Goal: Information Seeking & Learning: Understand process/instructions

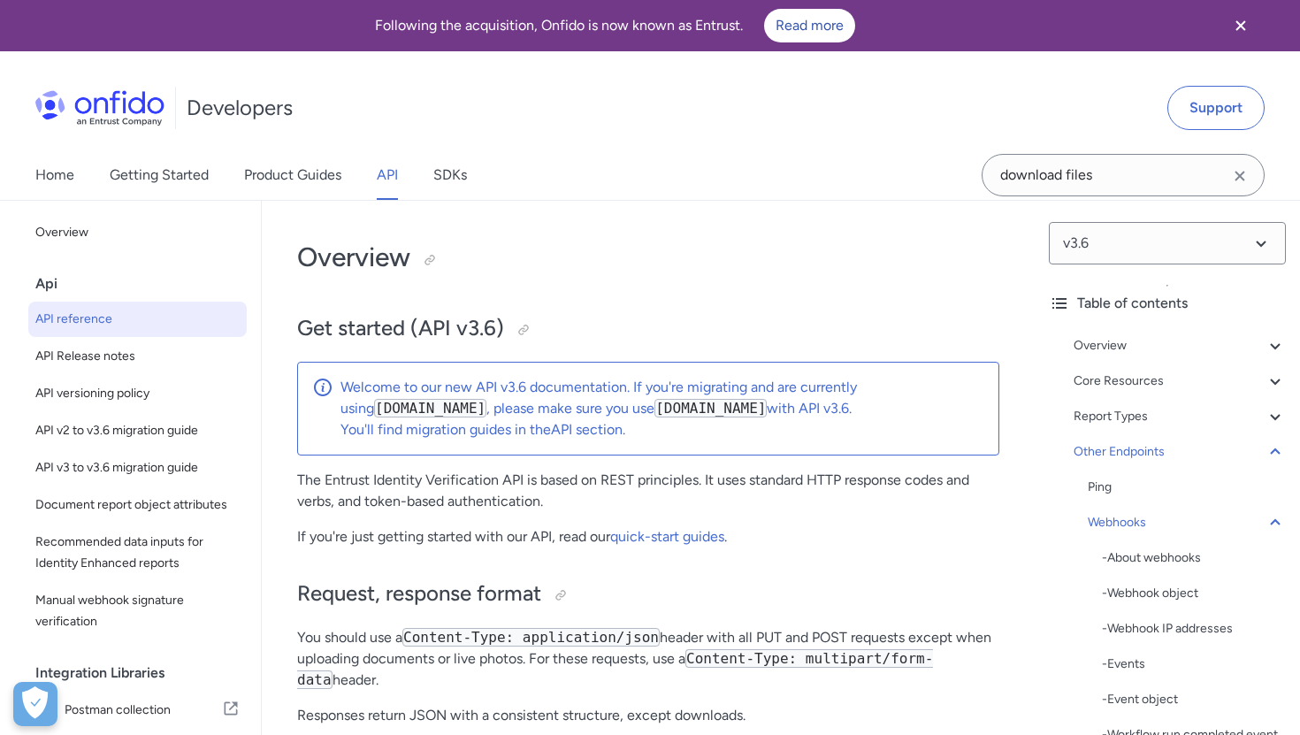
select select "http"
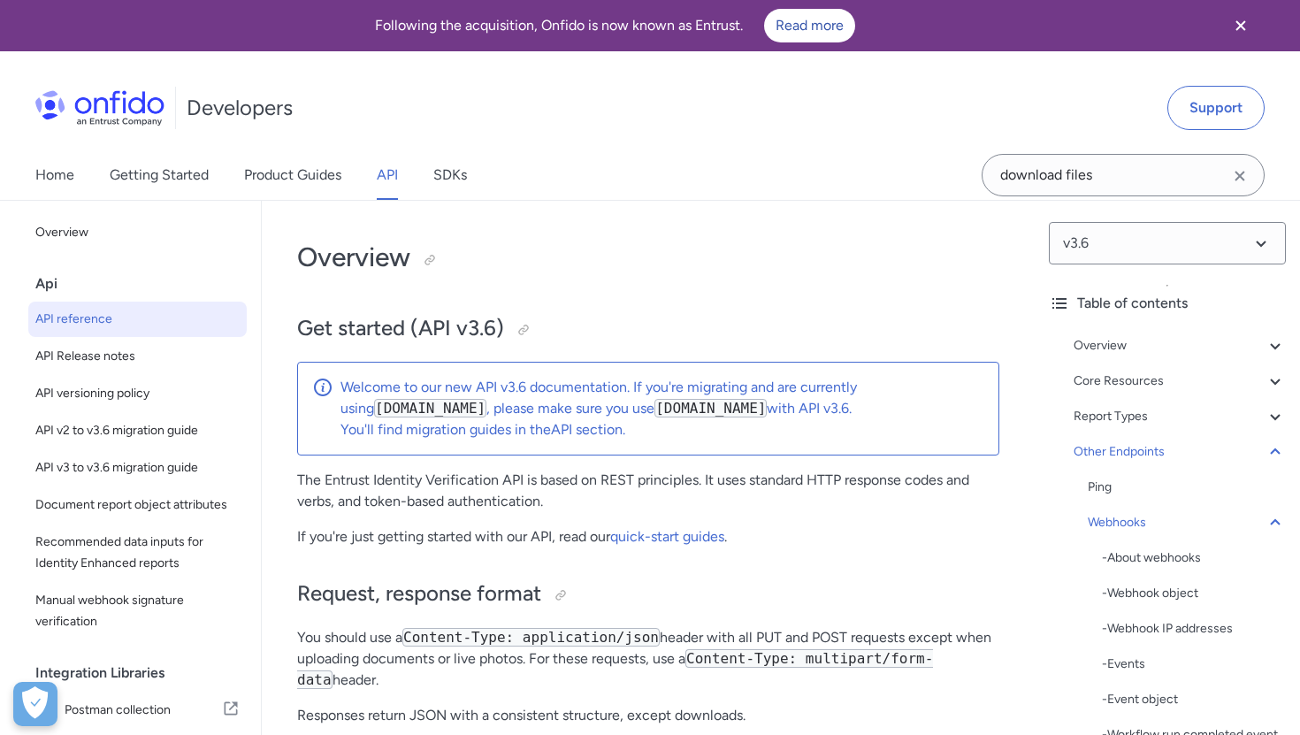
select select "http"
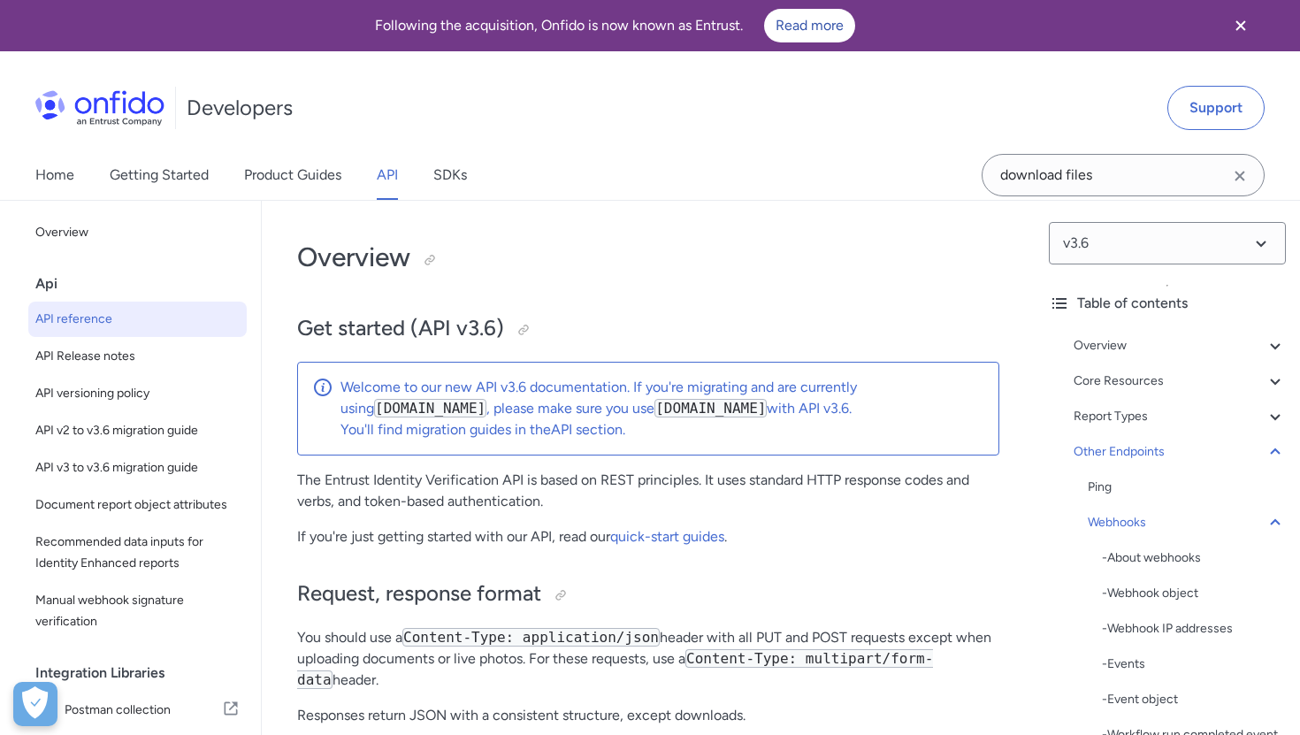
select select "http"
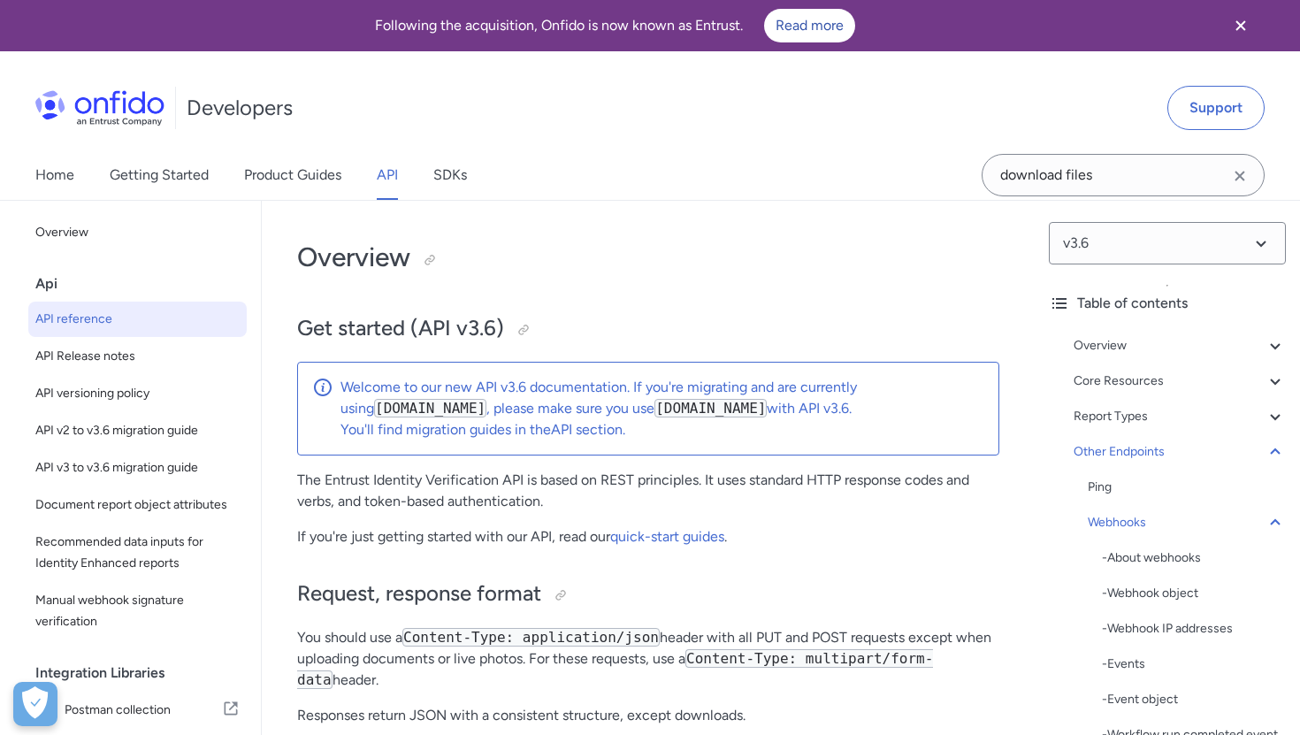
select select "http"
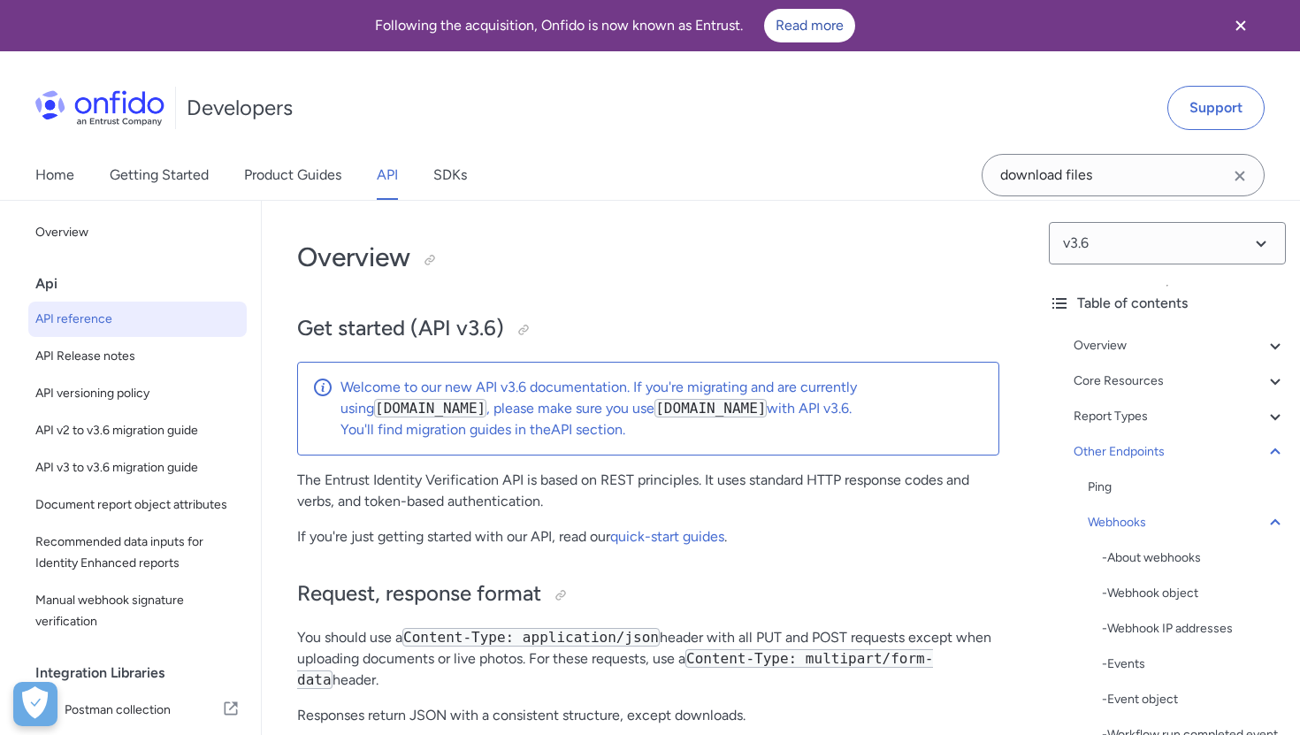
select select "http"
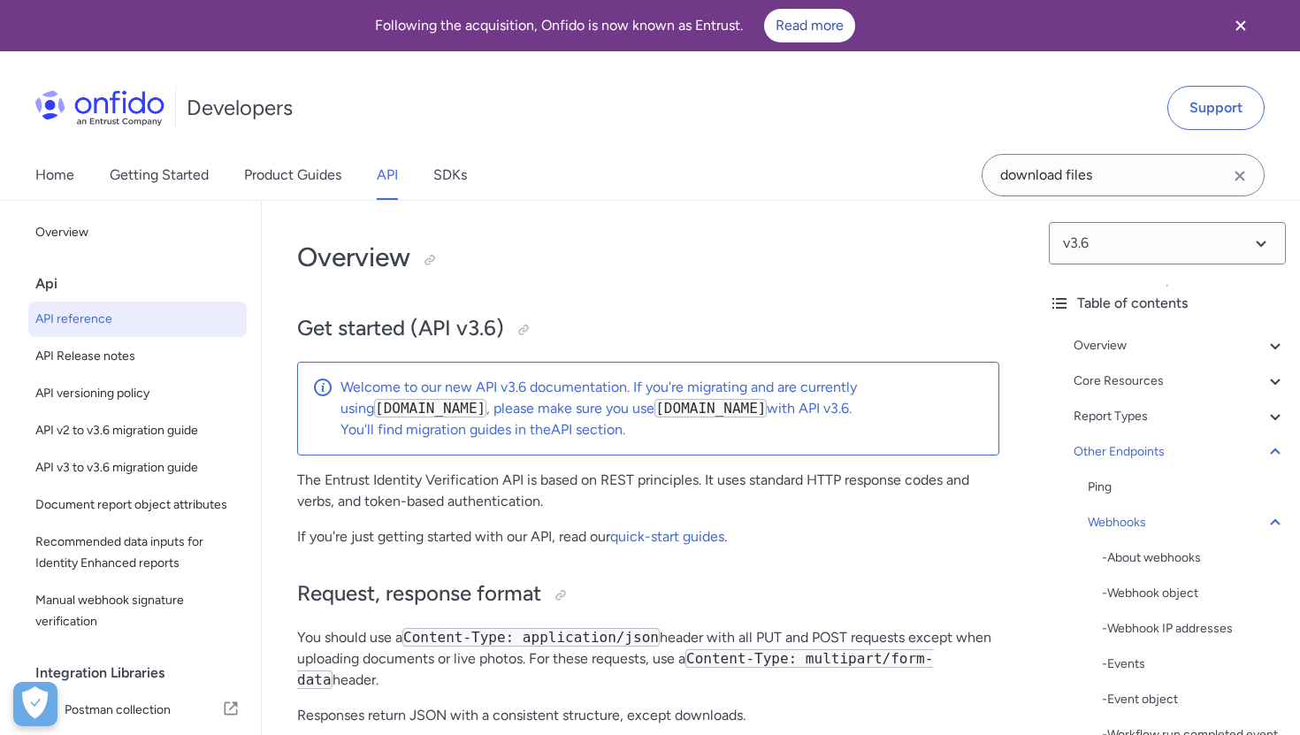
select select "http"
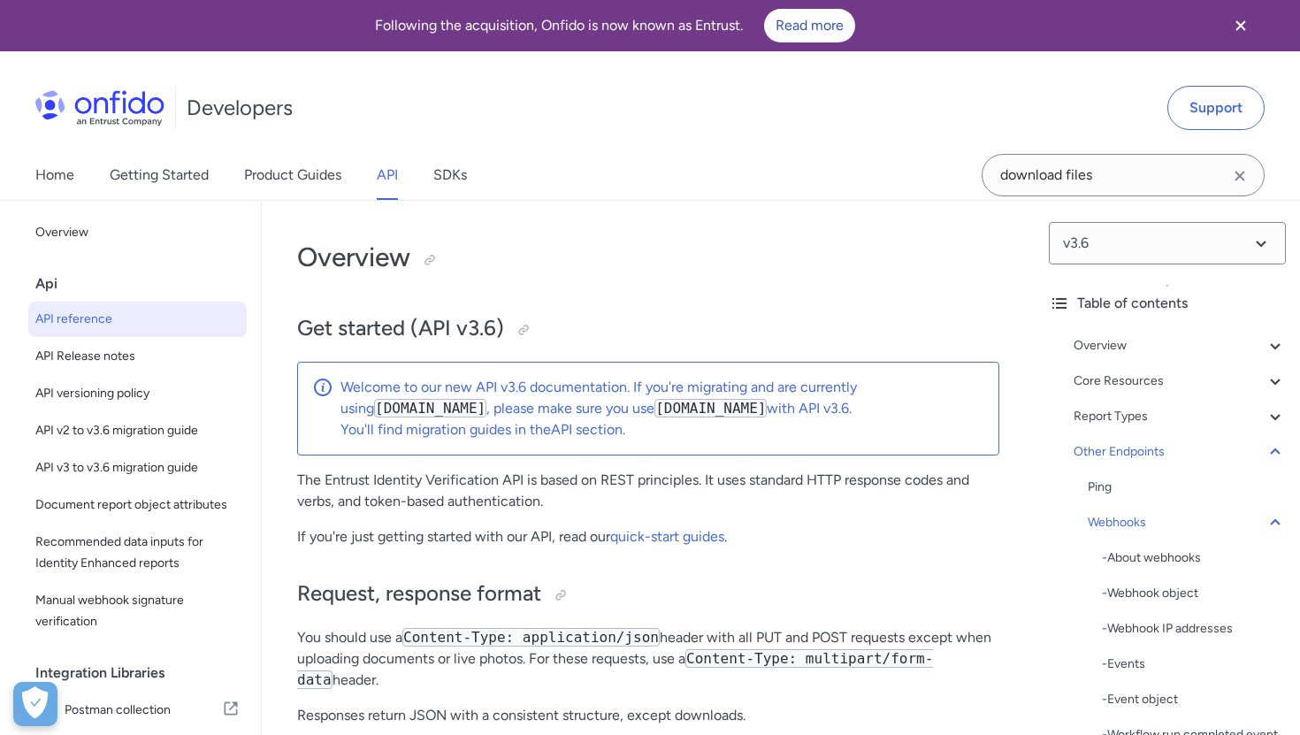
select select "http"
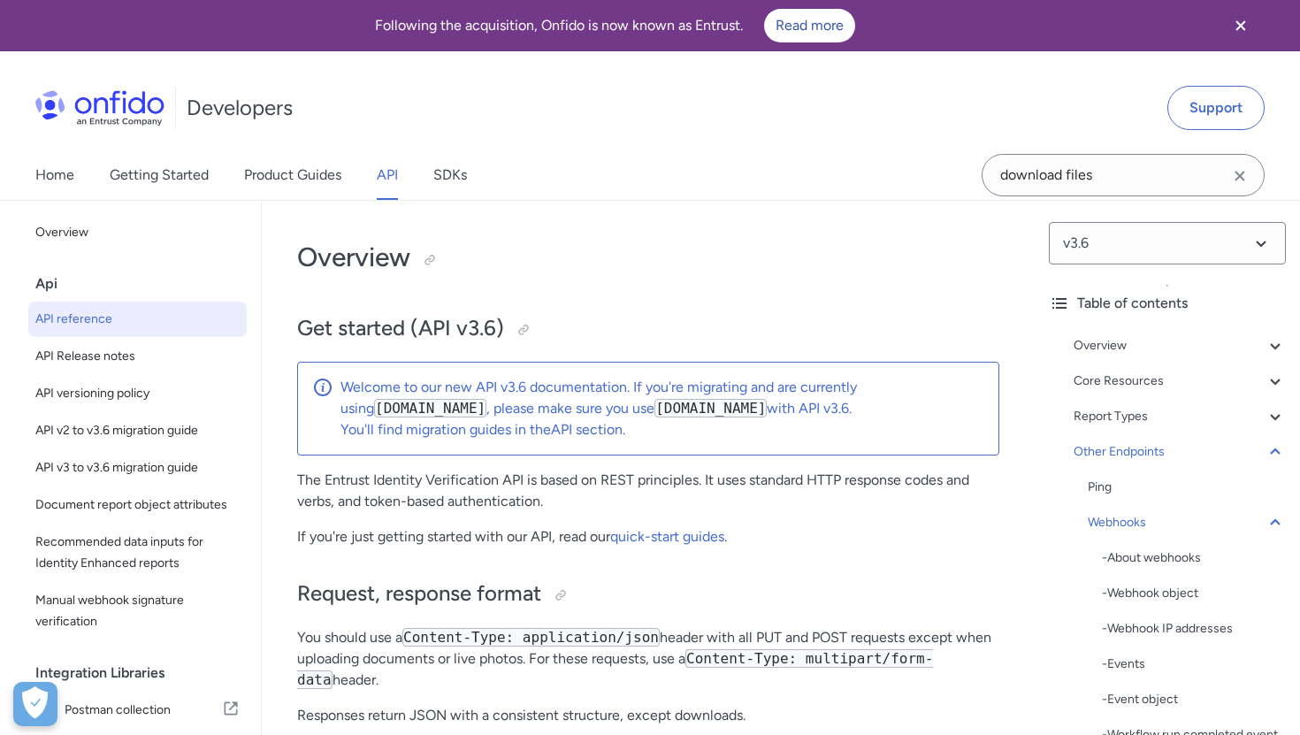
select select "http"
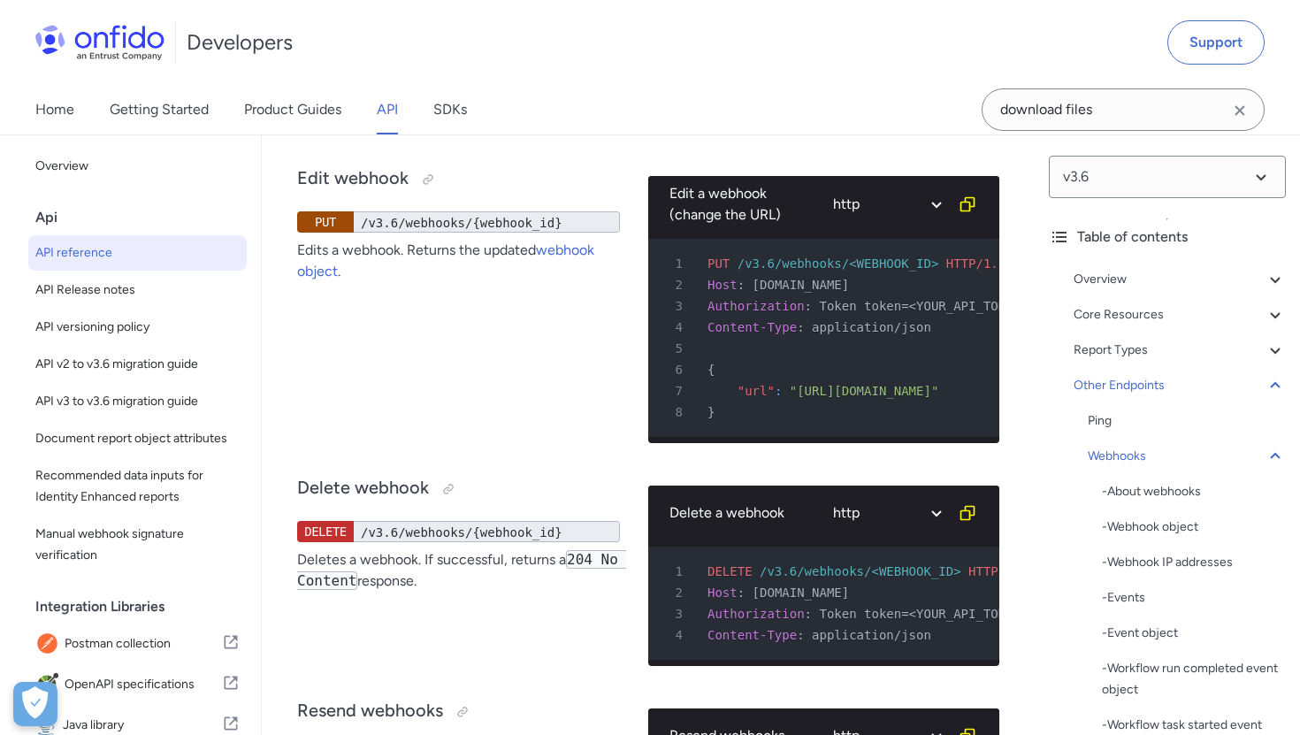
scroll to position [192, 0]
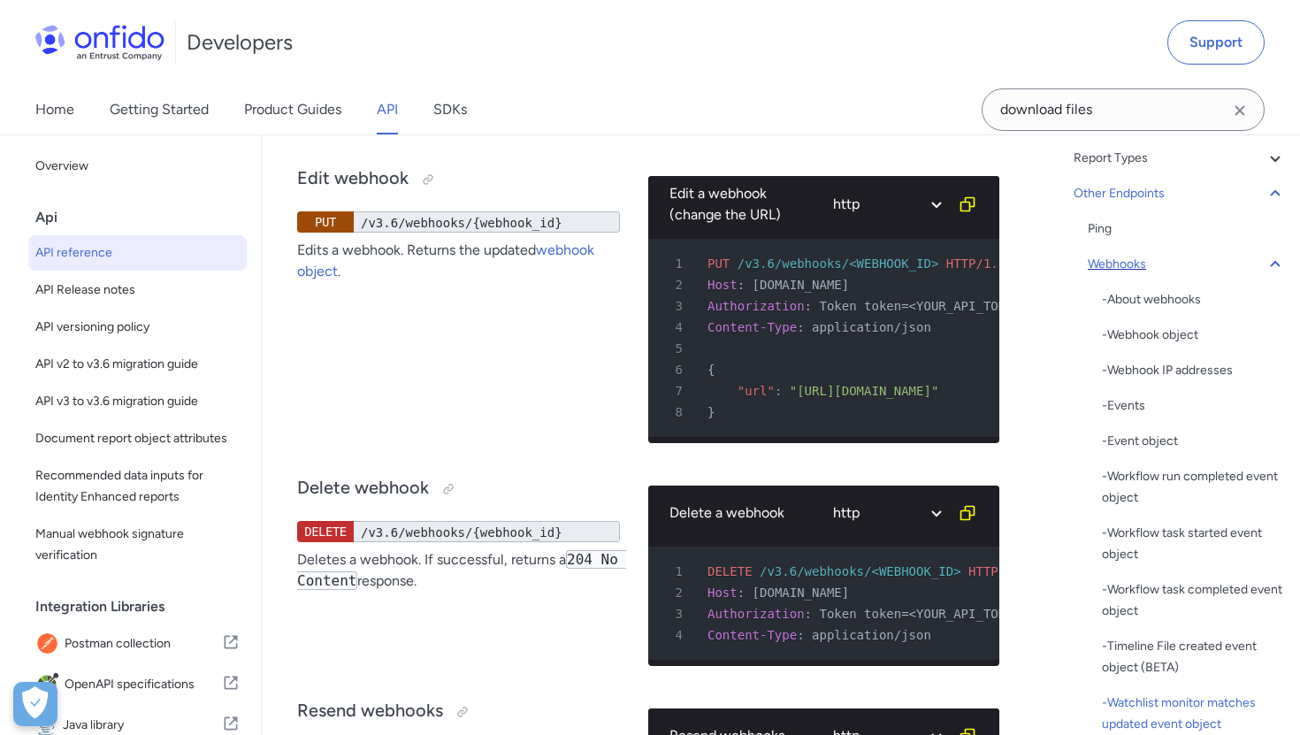
click at [1151, 263] on div "Webhooks" at bounding box center [1187, 264] width 198 height 21
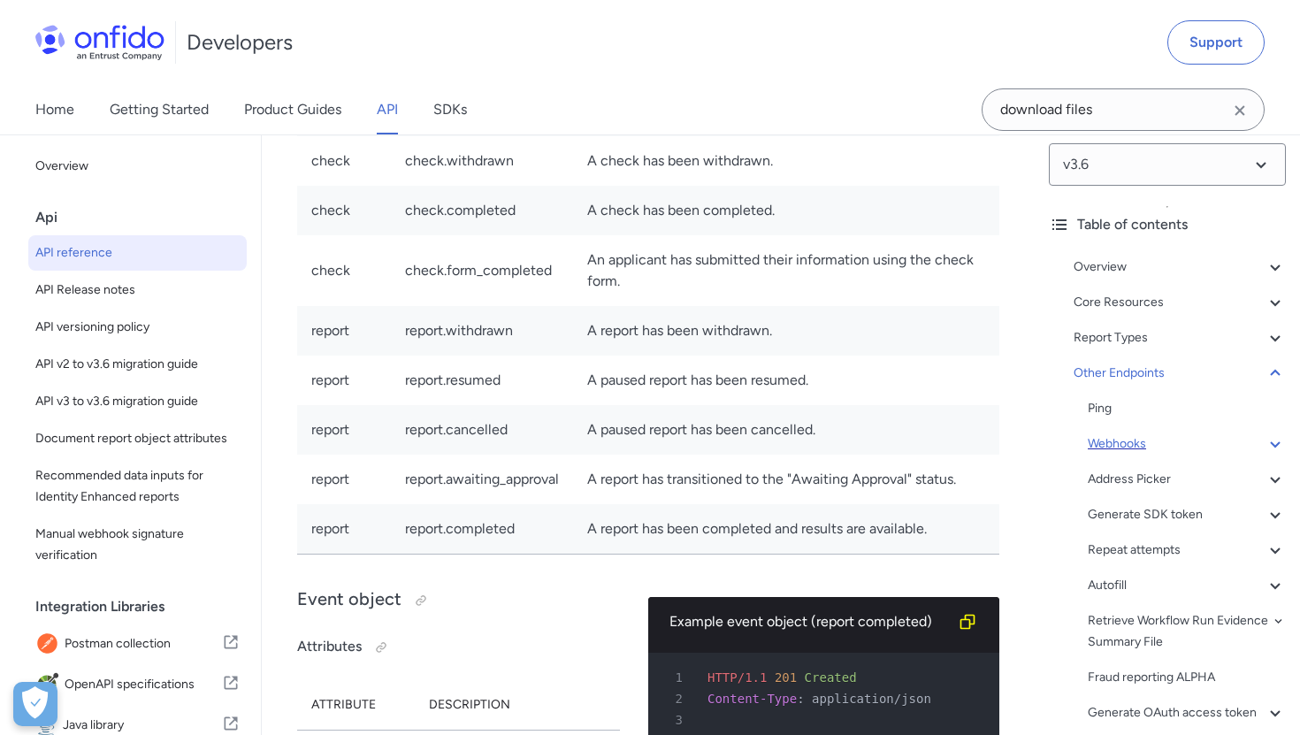
scroll to position [0, 0]
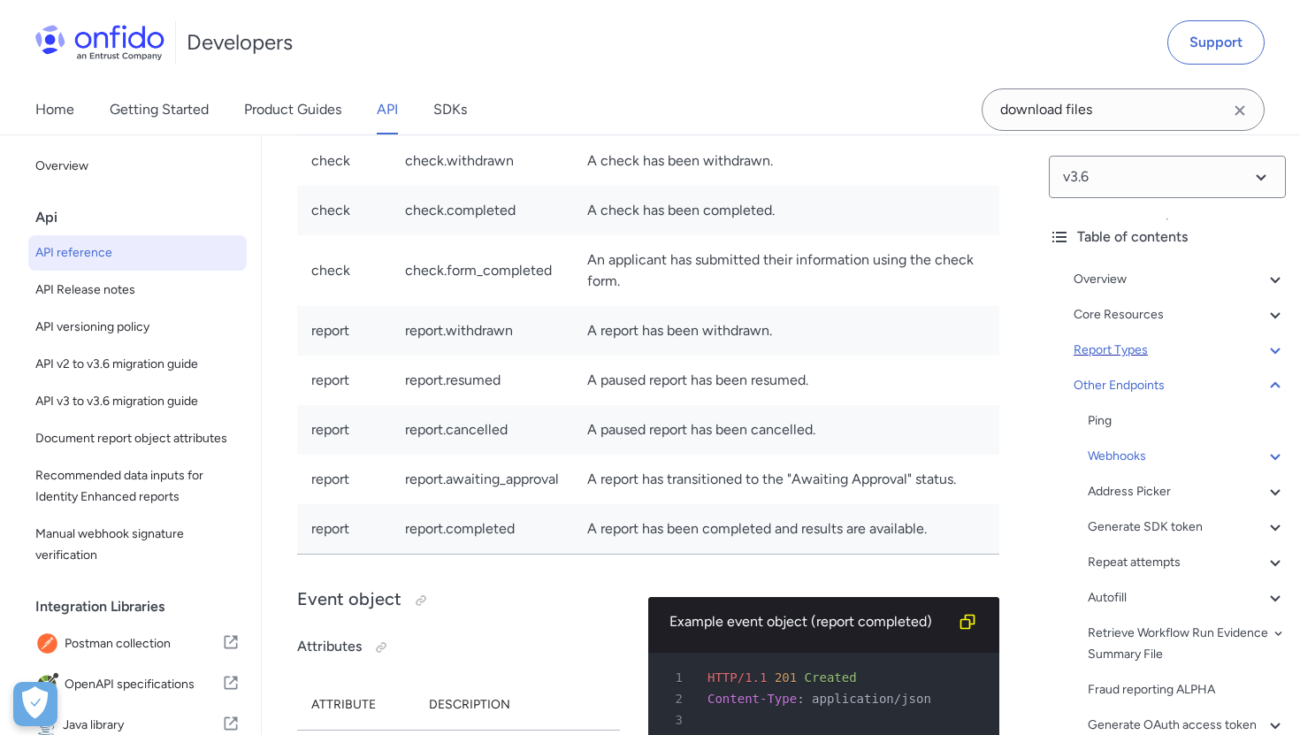
click at [1122, 353] on div "Report Types" at bounding box center [1180, 350] width 212 height 21
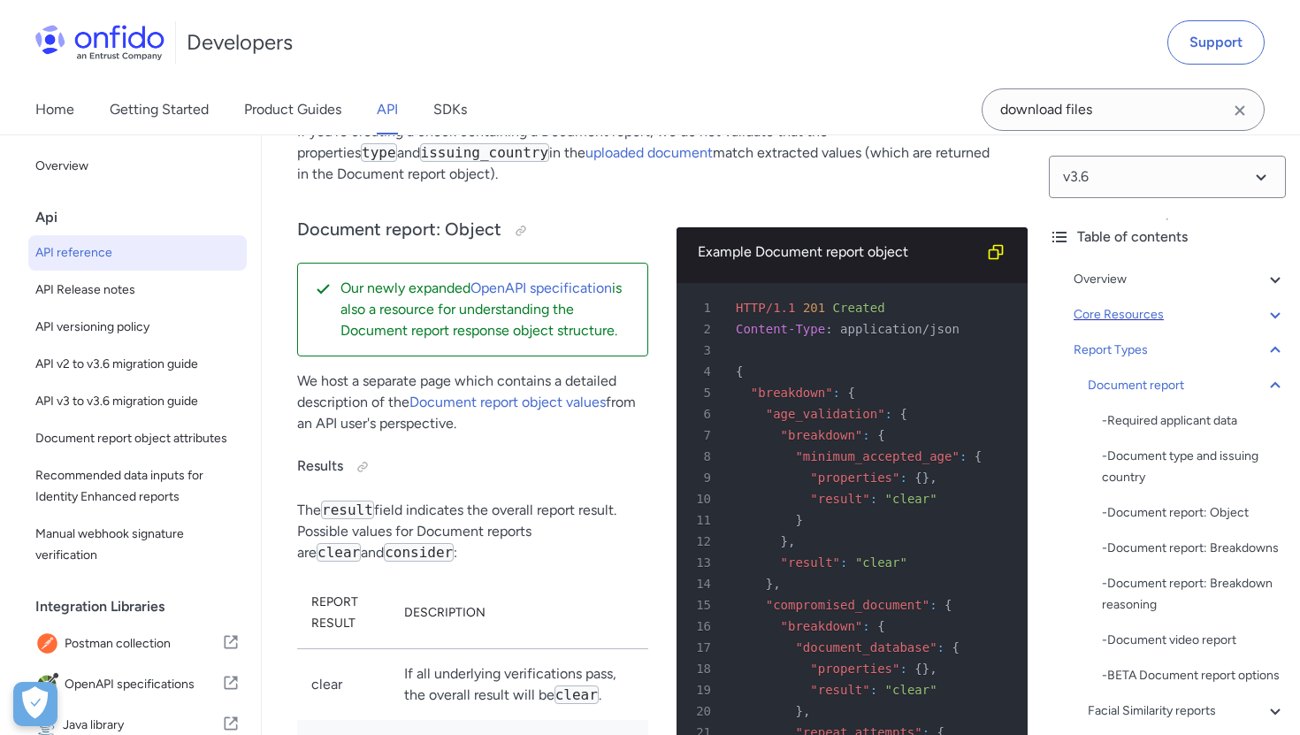
click at [1122, 322] on div "Core Resources" at bounding box center [1180, 314] width 212 height 21
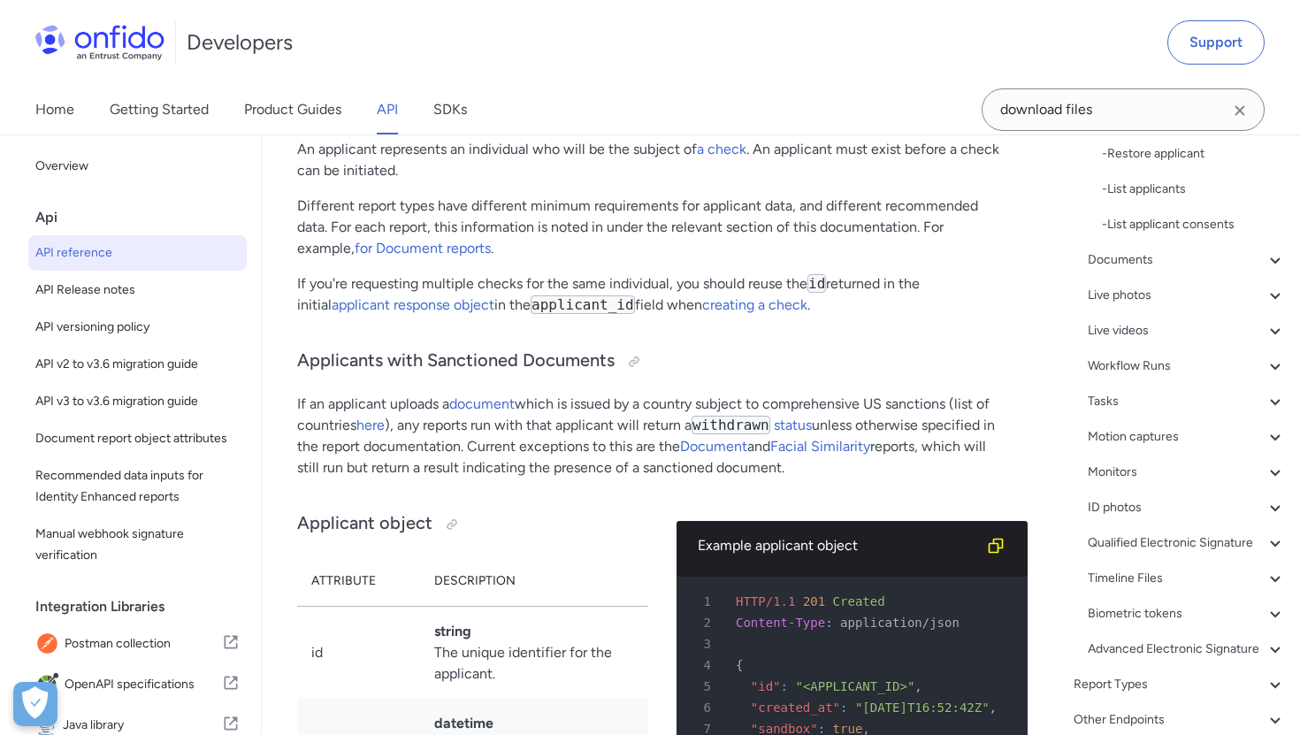
scroll to position [644, 0]
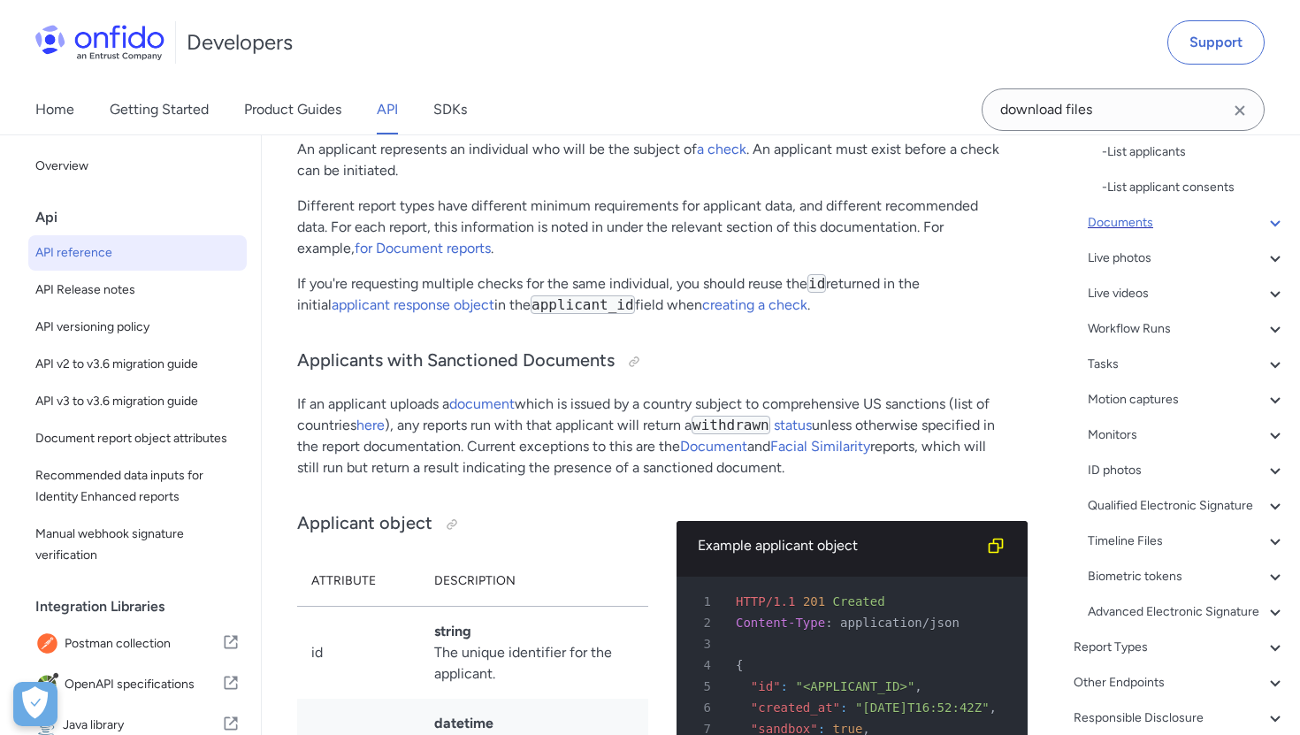
click at [1131, 222] on div "Documents" at bounding box center [1187, 222] width 198 height 21
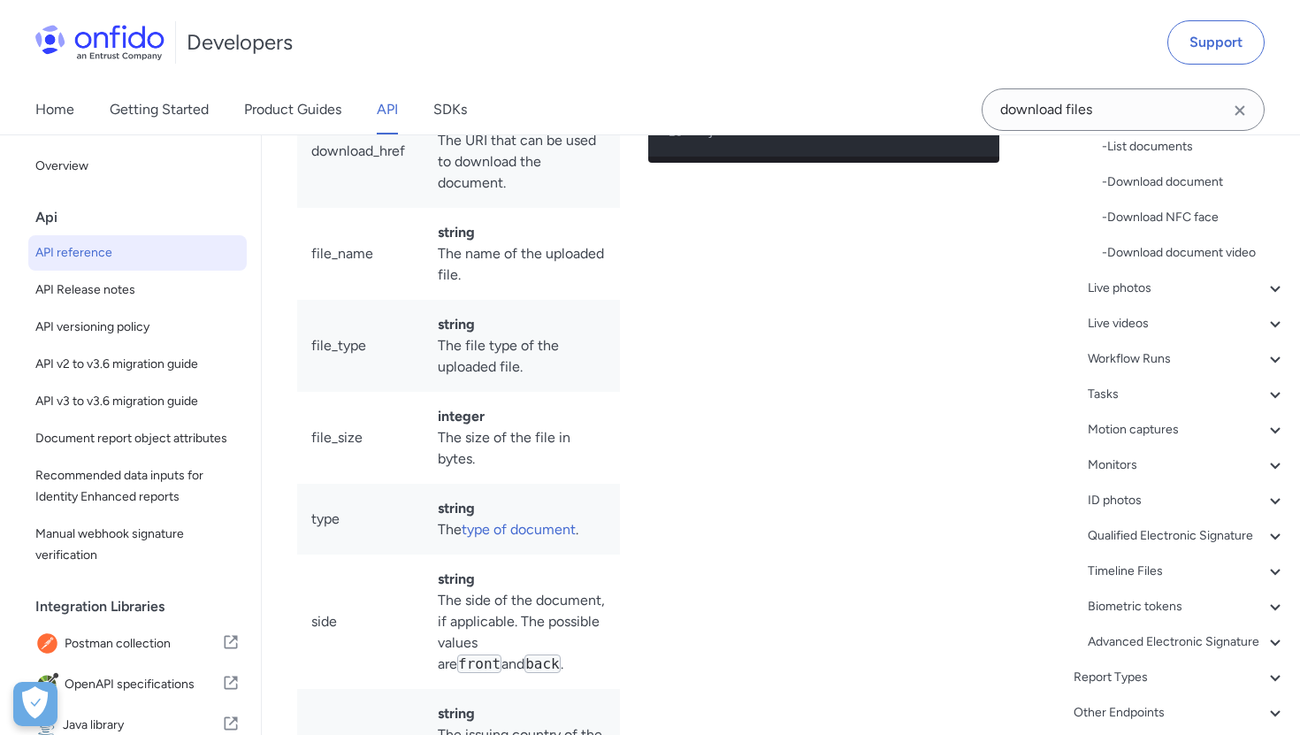
scroll to position [409, 0]
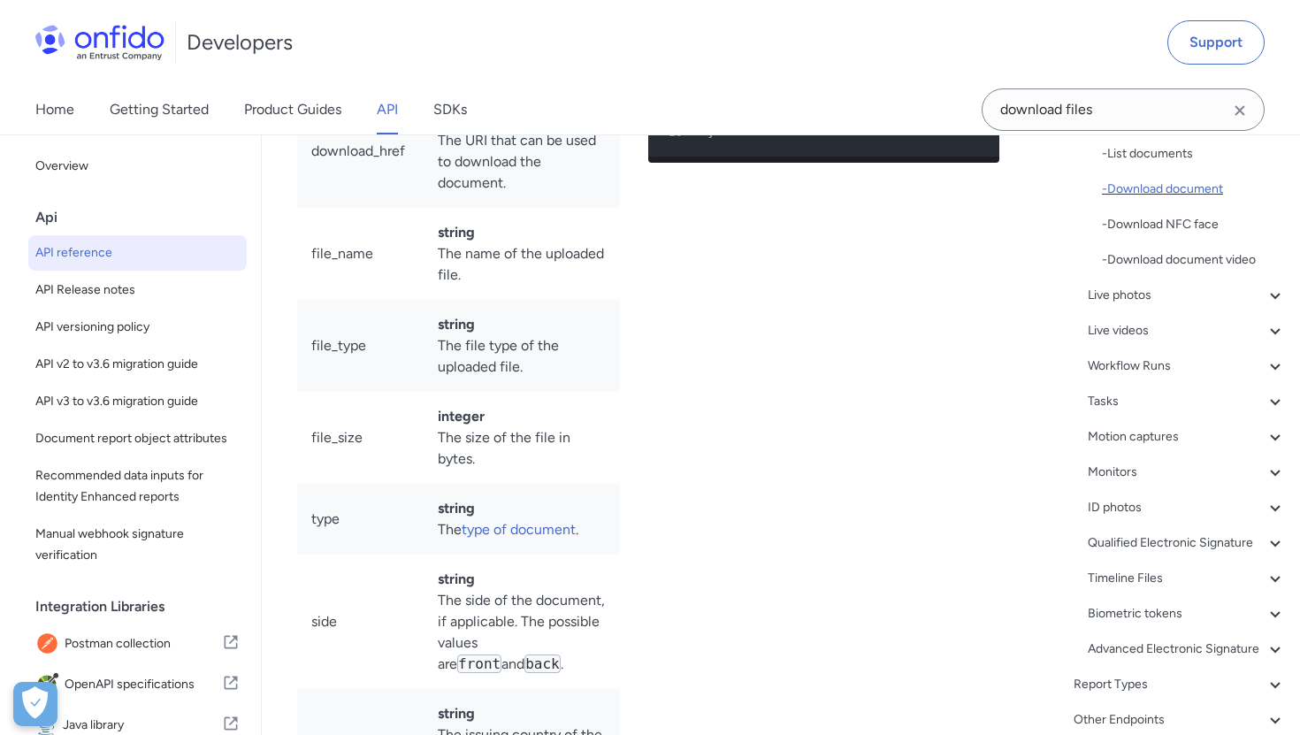
click at [1143, 195] on div "- Download document" at bounding box center [1194, 189] width 184 height 21
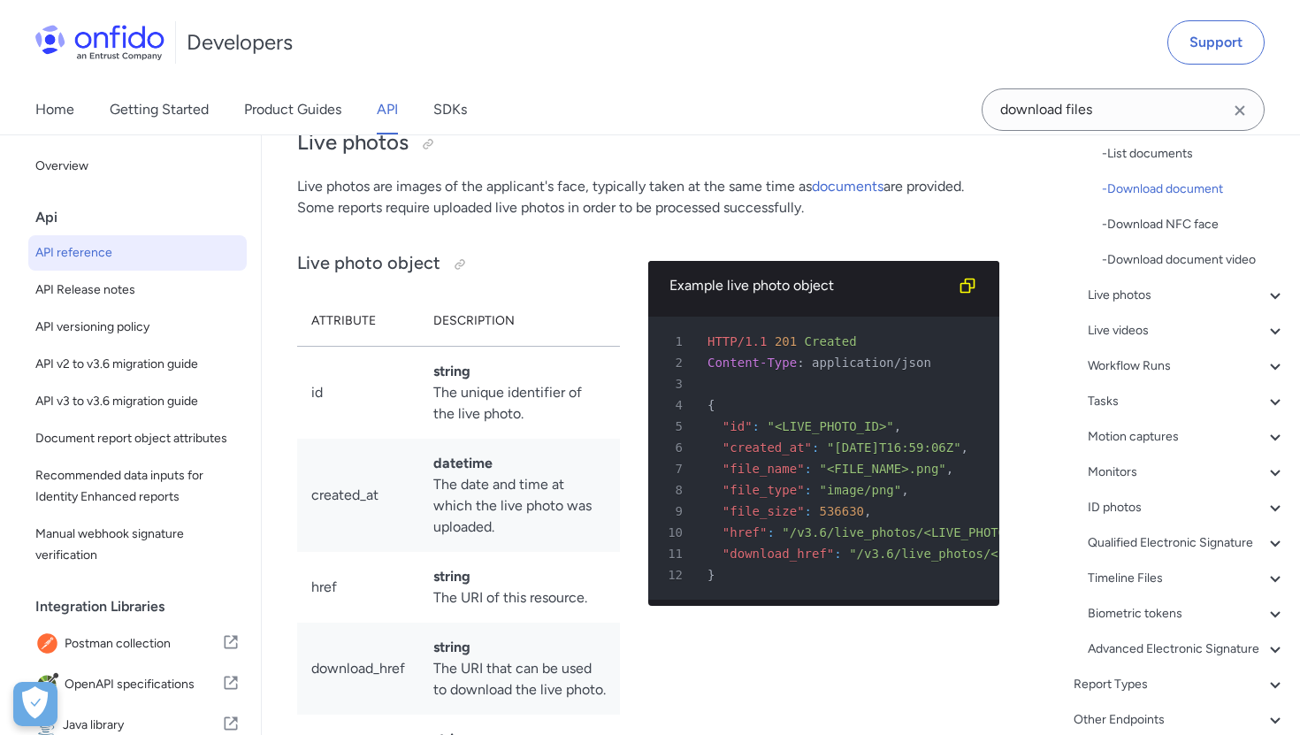
click at [1105, 304] on div "Live photos" at bounding box center [1187, 295] width 198 height 21
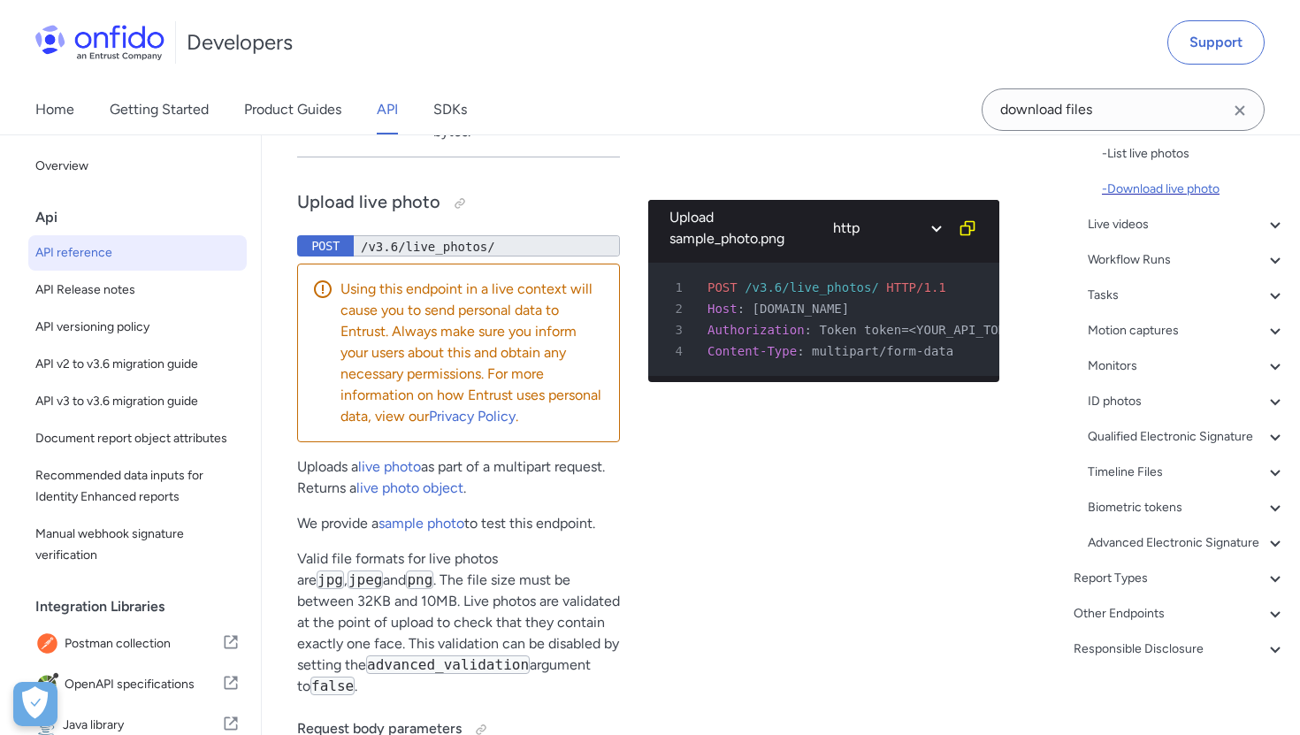
scroll to position [335, 0]
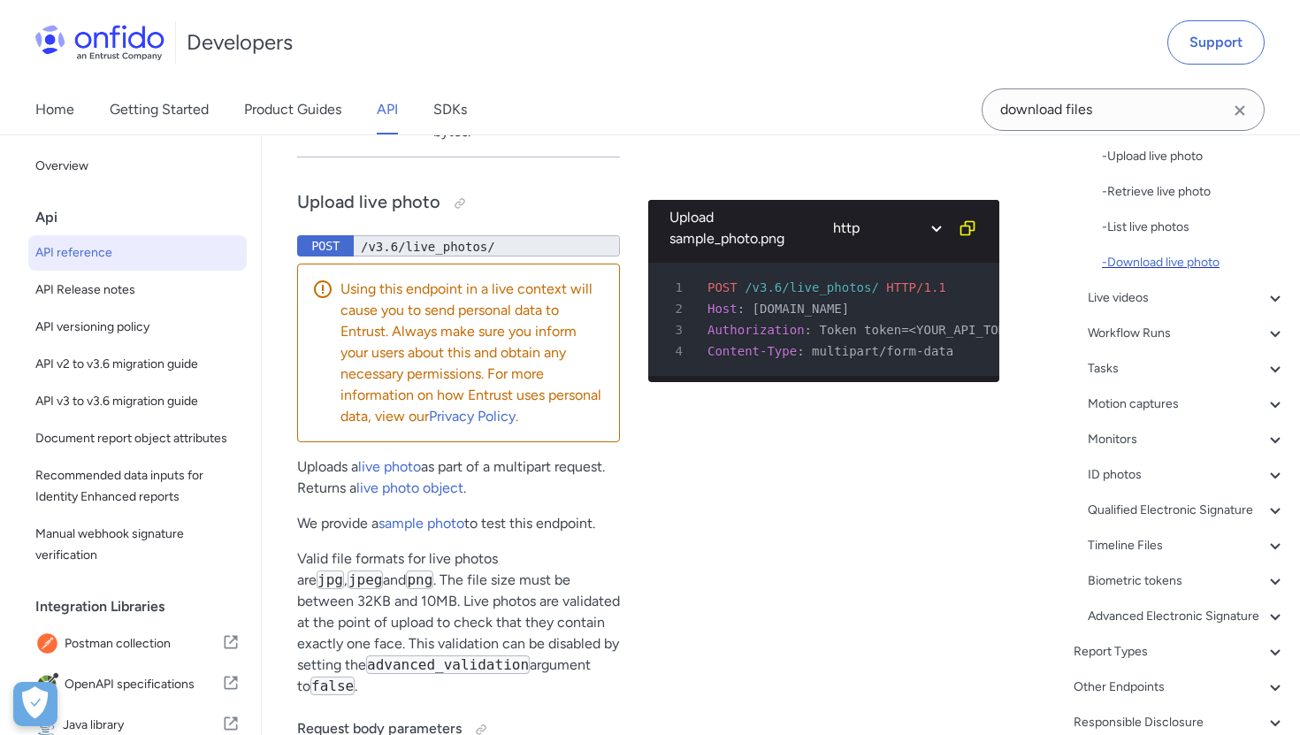
click at [1143, 265] on div "- Download live photo" at bounding box center [1194, 262] width 184 height 21
